Goal: Information Seeking & Learning: Learn about a topic

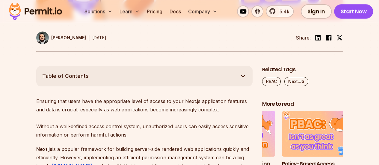
scroll to position [291, 0]
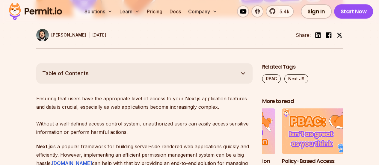
click at [119, 69] on button "Table of Contents" at bounding box center [144, 73] width 216 height 20
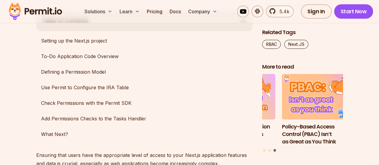
scroll to position [344, 0]
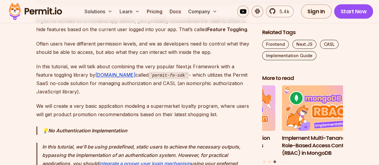
scroll to position [338, 0]
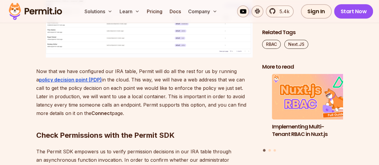
scroll to position [2379, 0]
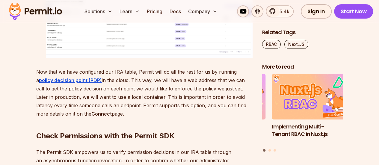
drag, startPoint x: 67, startPoint y: 49, endPoint x: 98, endPoint y: 66, distance: 35.9
click at [98, 58] on ol "Go to the Users screen Create one user per role" at bounding box center [144, 13] width 216 height 91
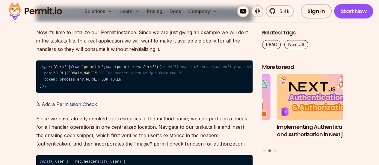
scroll to position [2961, 0]
